Goal: Information Seeking & Learning: Learn about a topic

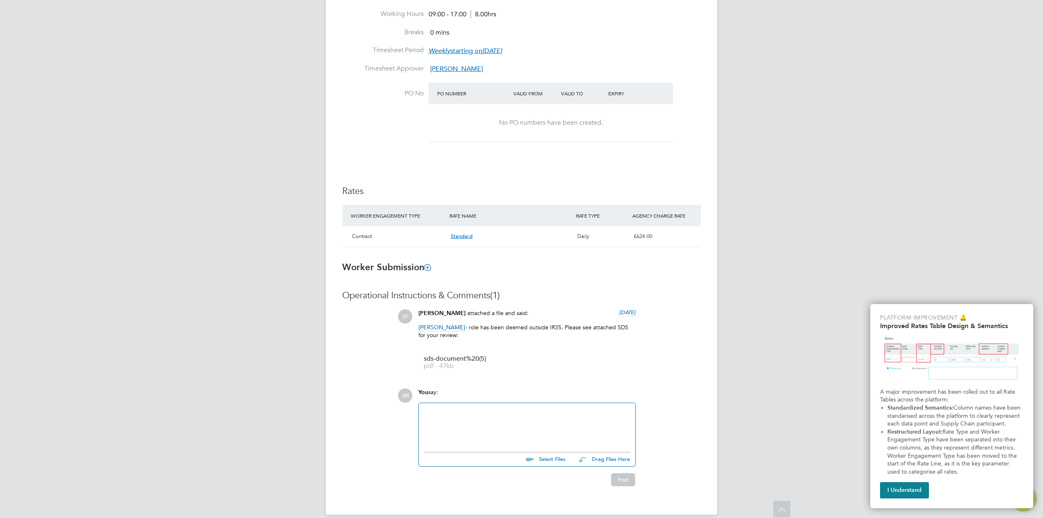
scroll to position [367, 0]
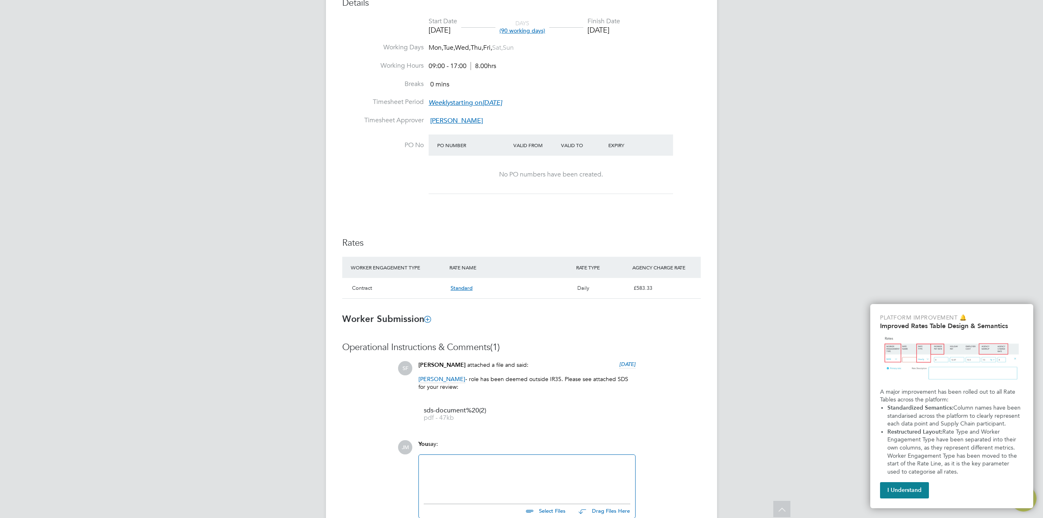
scroll to position [326, 0]
